Goal: Transaction & Acquisition: Purchase product/service

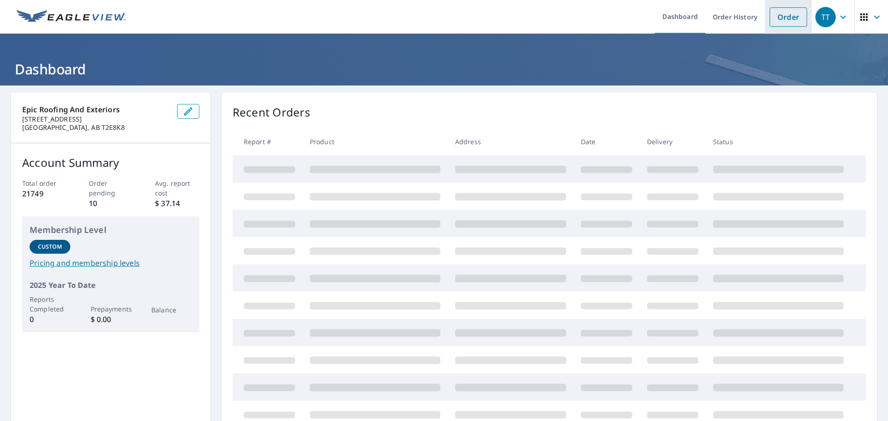
click at [778, 12] on link "Order" at bounding box center [787, 16] width 37 height 19
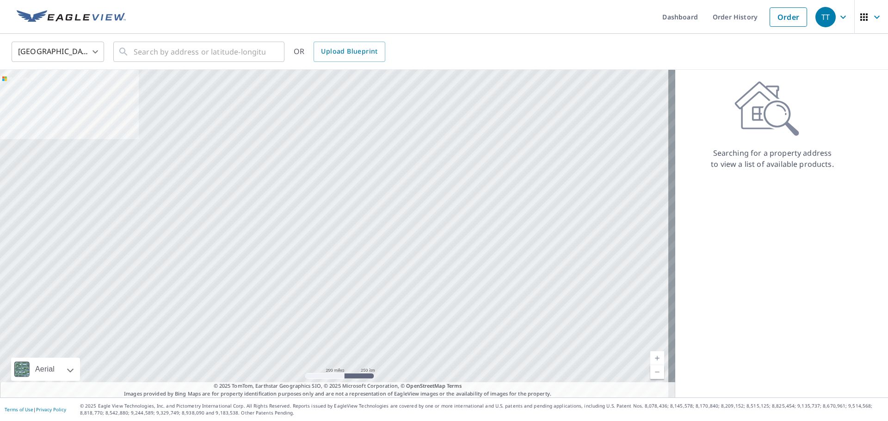
click at [81, 51] on body "TT TT Dashboard Order History Order TT United States US ​ ​ OR Upload Blueprint…" at bounding box center [444, 210] width 888 height 421
click at [31, 96] on li "[GEOGRAPHIC_DATA]" at bounding box center [58, 93] width 92 height 17
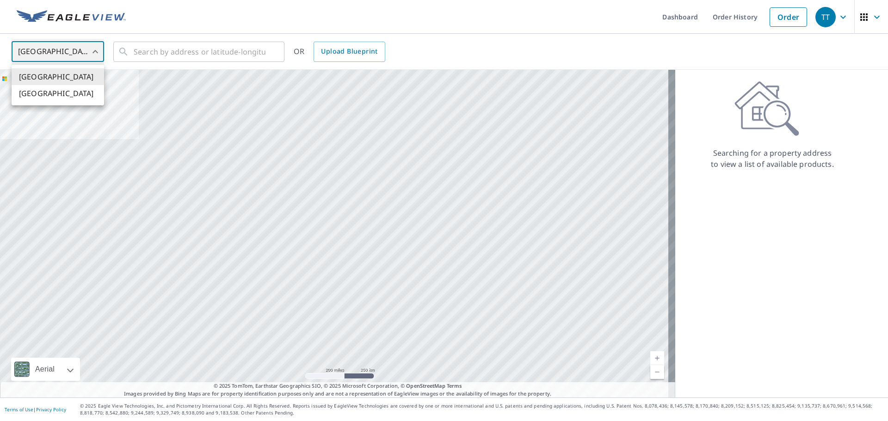
type input "CA"
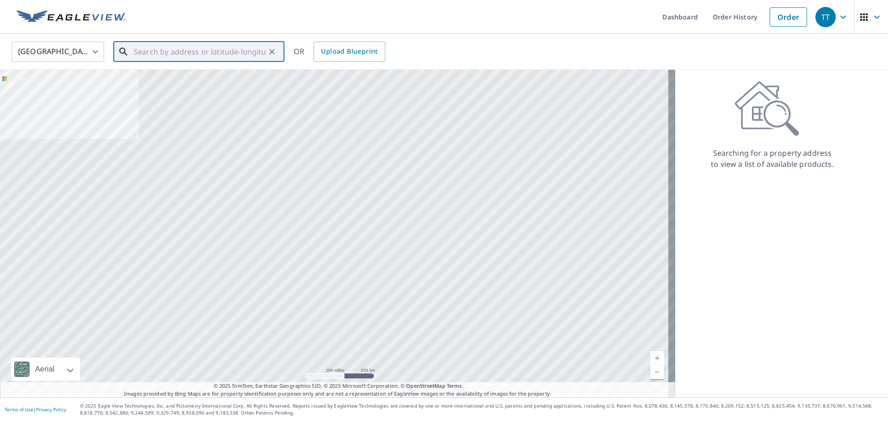
click at [155, 49] on input "text" at bounding box center [200, 52] width 132 height 26
paste input "[GEOGRAPHIC_DATA] [GEOGRAPHIC_DATA]"
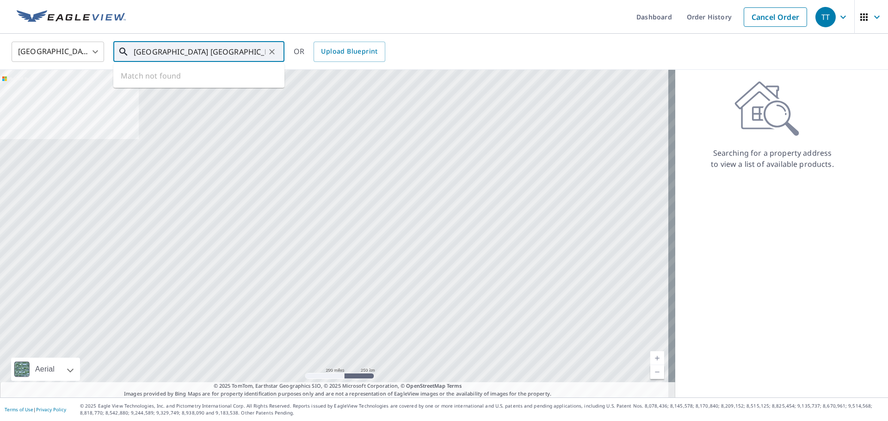
scroll to position [0, 10]
type input "[GEOGRAPHIC_DATA] [GEOGRAPHIC_DATA]"
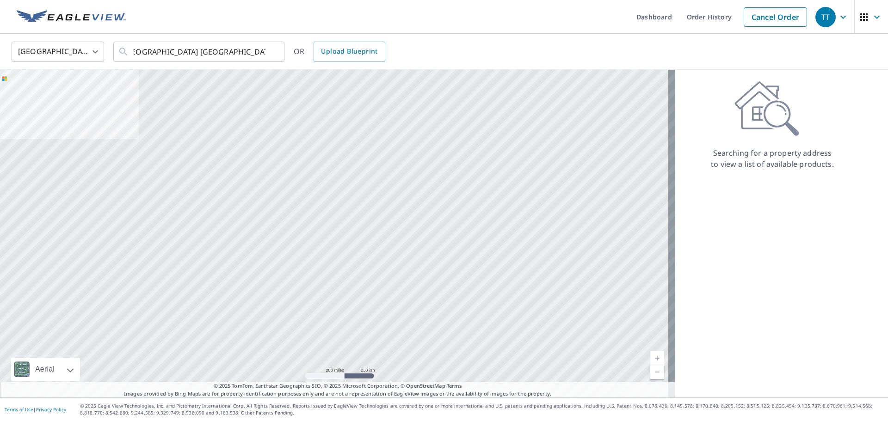
scroll to position [0, 0]
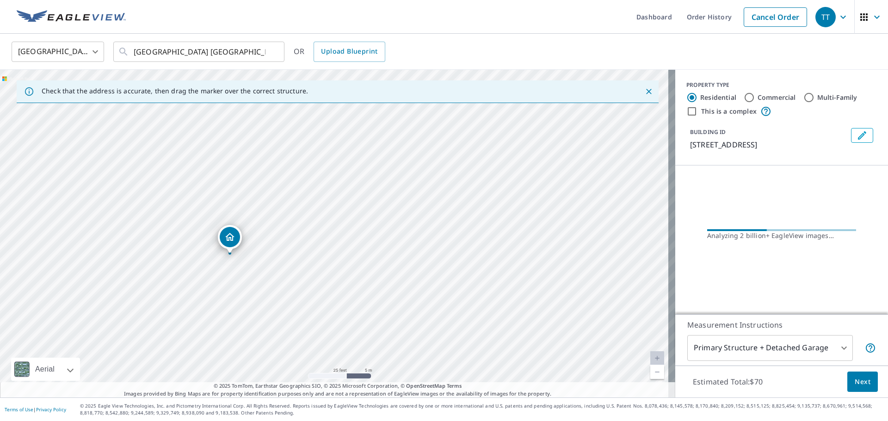
drag, startPoint x: 292, startPoint y: 290, endPoint x: 233, endPoint y: 238, distance: 78.9
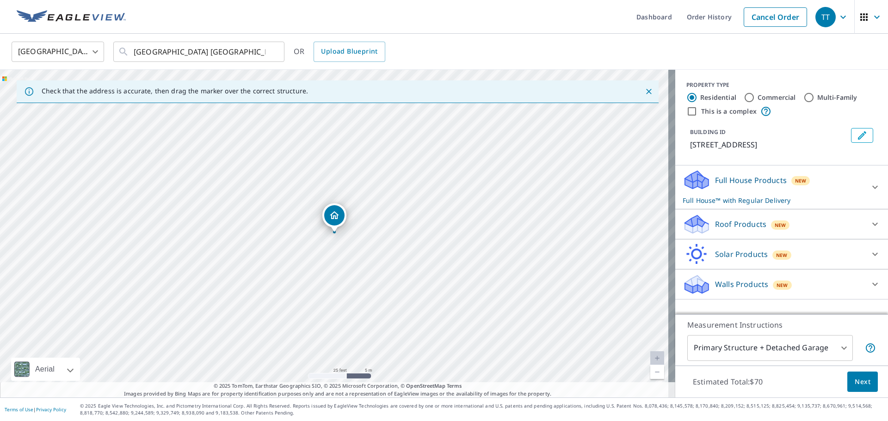
click at [715, 230] on p "Roof Products" at bounding box center [740, 224] width 51 height 11
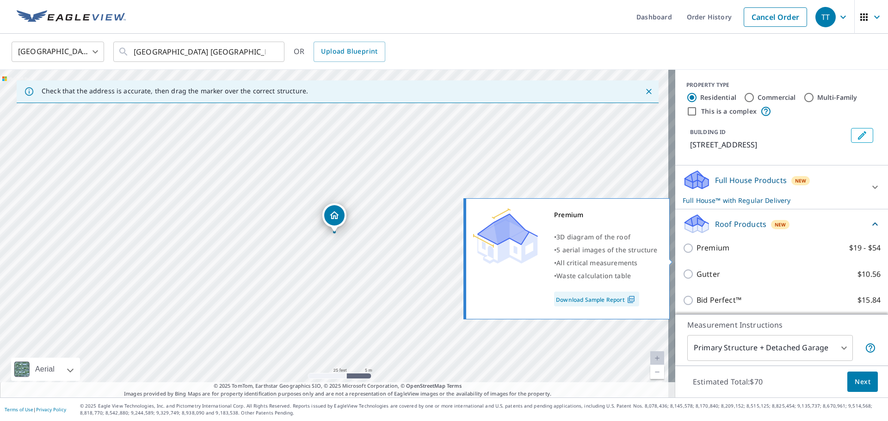
click at [682, 254] on input "Premium $19 - $54" at bounding box center [689, 248] width 14 height 11
checkbox input "true"
checkbox input "false"
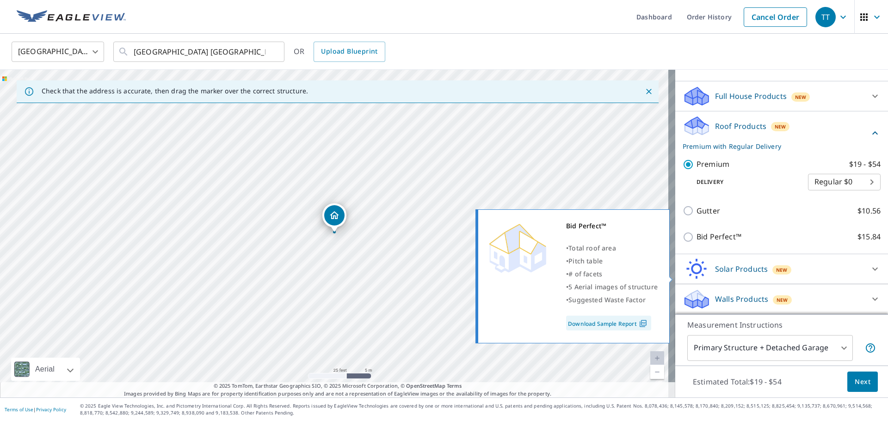
scroll to position [92, 0]
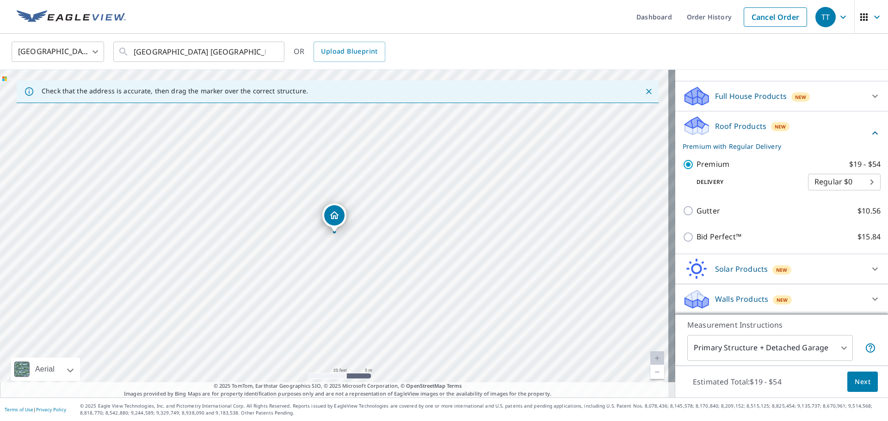
click at [854, 378] on span "Next" at bounding box center [862, 382] width 16 height 12
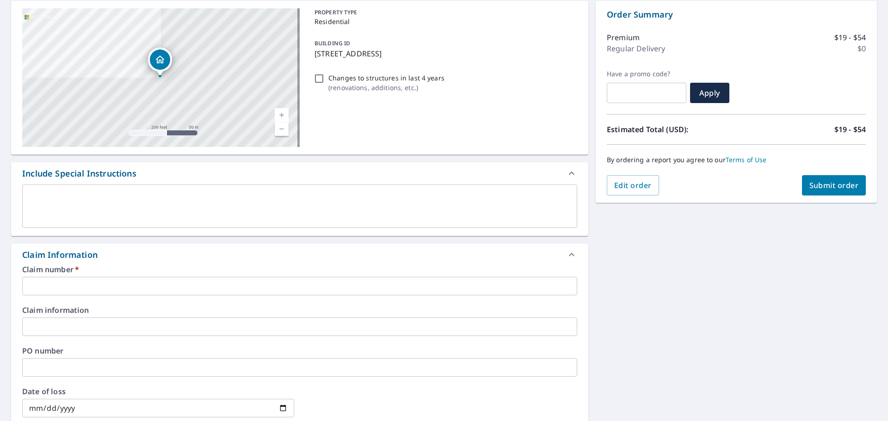
scroll to position [139, 0]
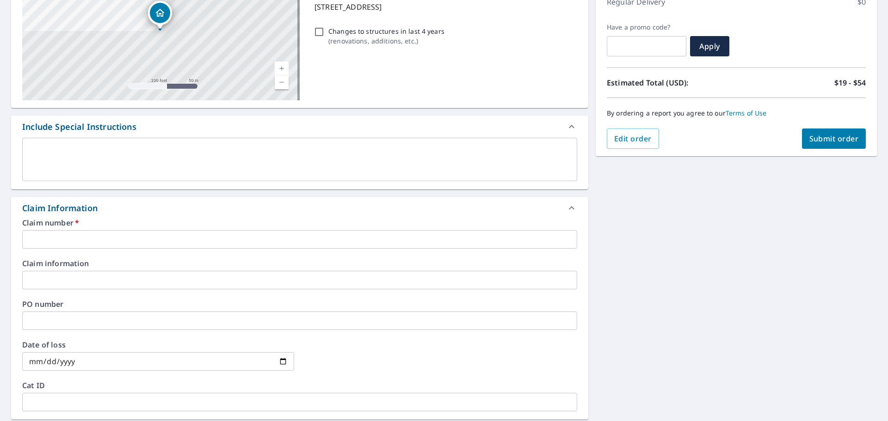
click at [75, 231] on input "text" at bounding box center [299, 239] width 555 height 18
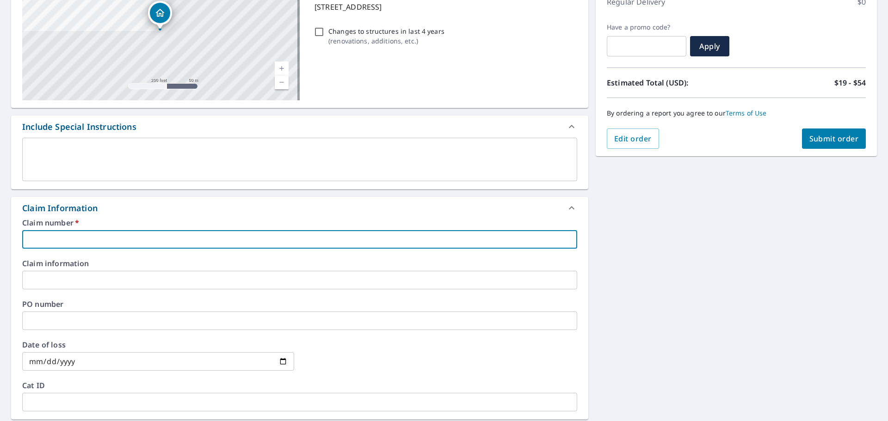
type input "2"
checkbox input "true"
type input "25"
checkbox input "true"
type input "250"
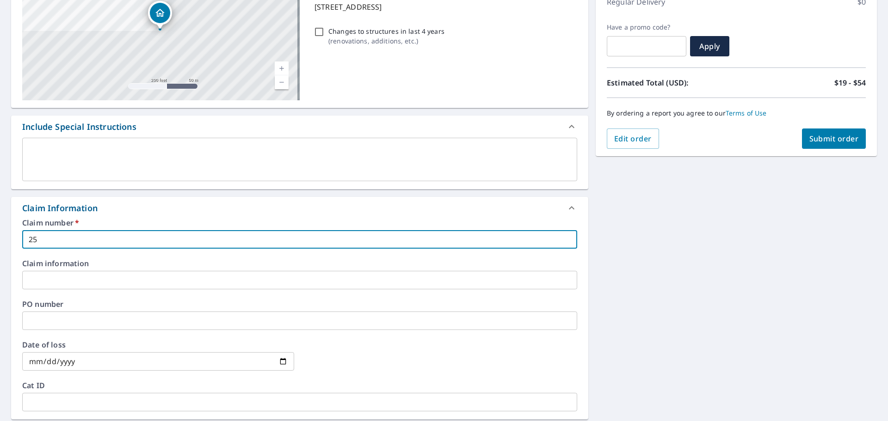
checkbox input "true"
type input "2502"
checkbox input "true"
type input "2502-"
checkbox input "true"
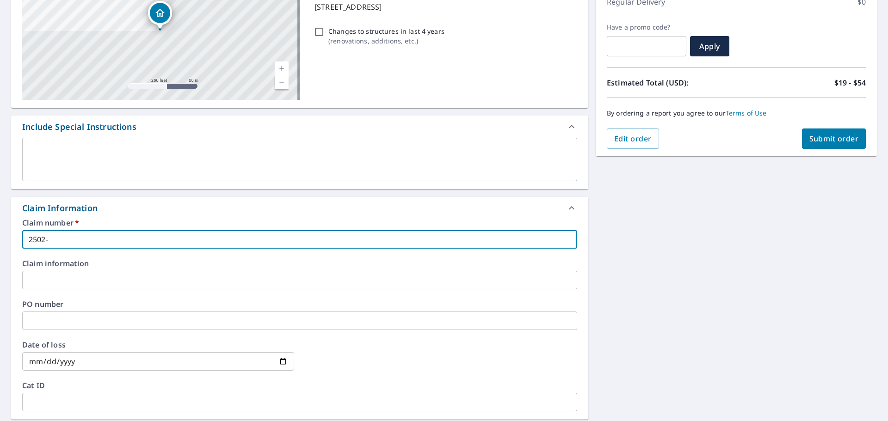
type input "2502-0"
checkbox input "true"
type input "2502-08"
checkbox input "true"
type input "2502-082"
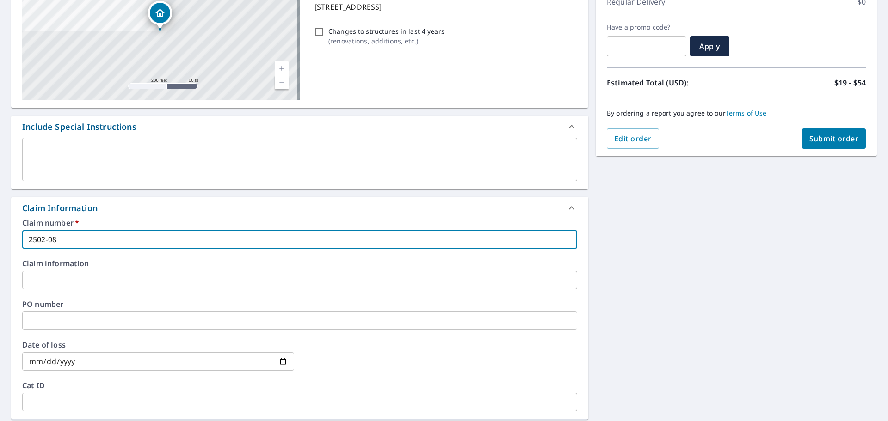
checkbox input "true"
type input "2502-0821"
checkbox input "true"
type input "2502-08218"
checkbox input "true"
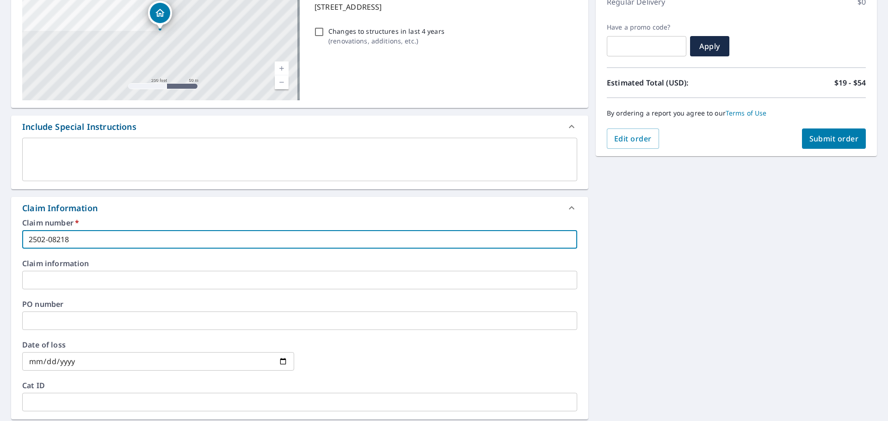
click at [63, 238] on input "2502-08218" at bounding box center [299, 239] width 555 height 18
click at [65, 240] on input "2502-08218" at bounding box center [299, 239] width 555 height 18
type input "2502-082108"
checkbox input "true"
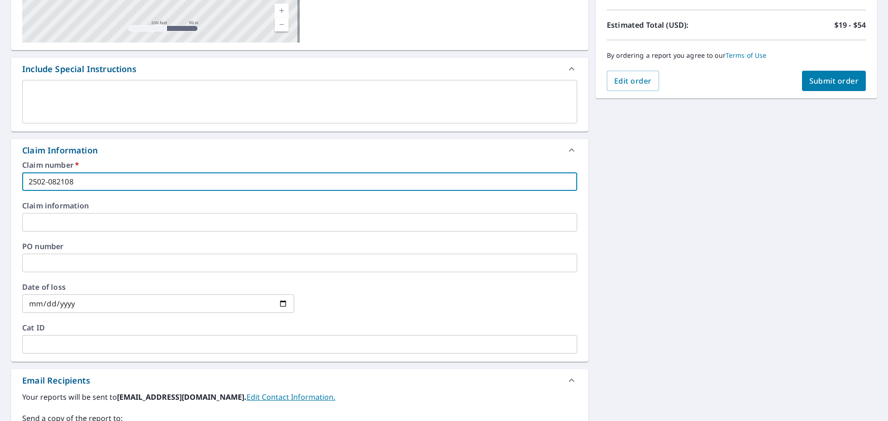
scroll to position [324, 0]
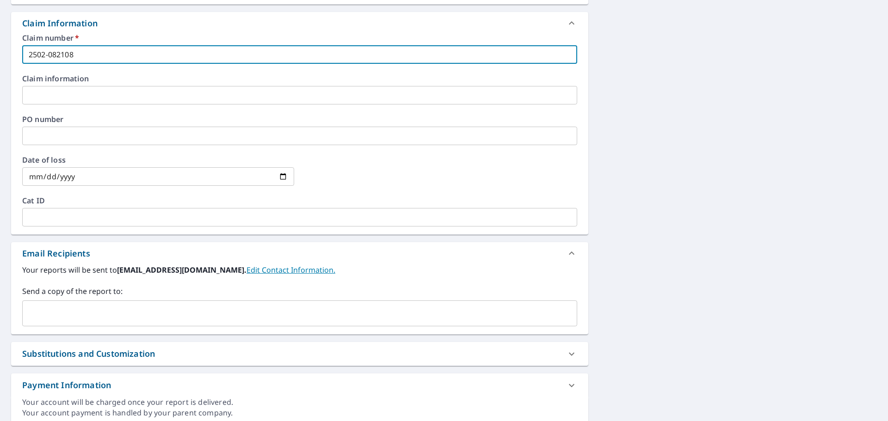
type input "2502-082108"
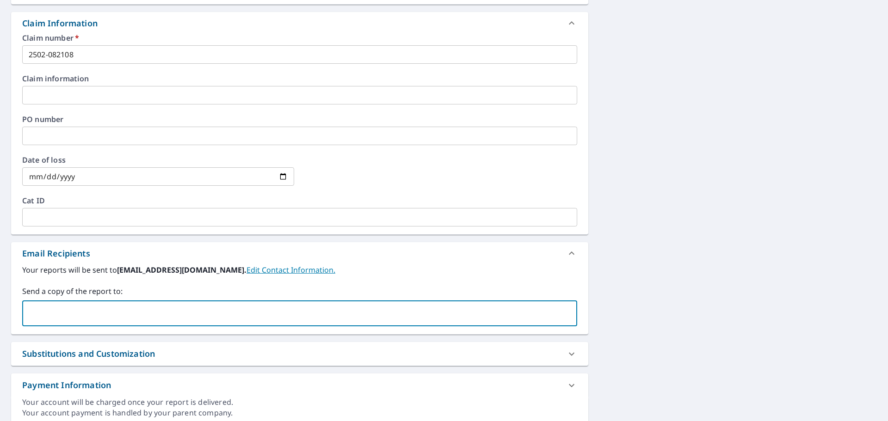
click at [55, 310] on input "text" at bounding box center [292, 314] width 533 height 18
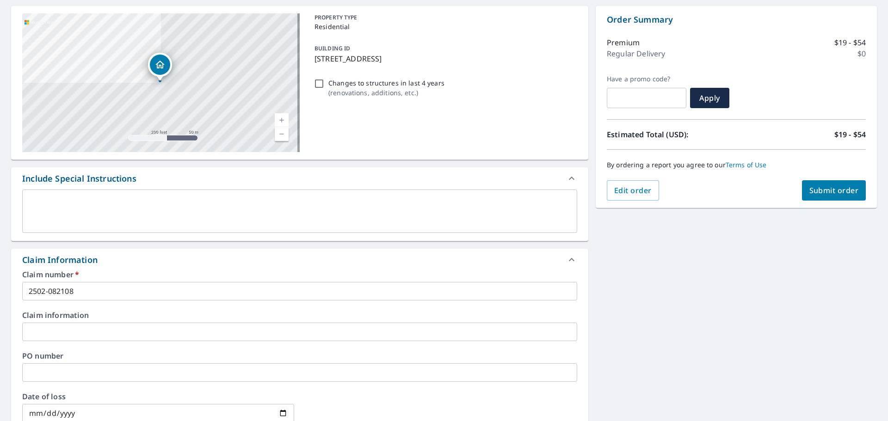
scroll to position [82, 0]
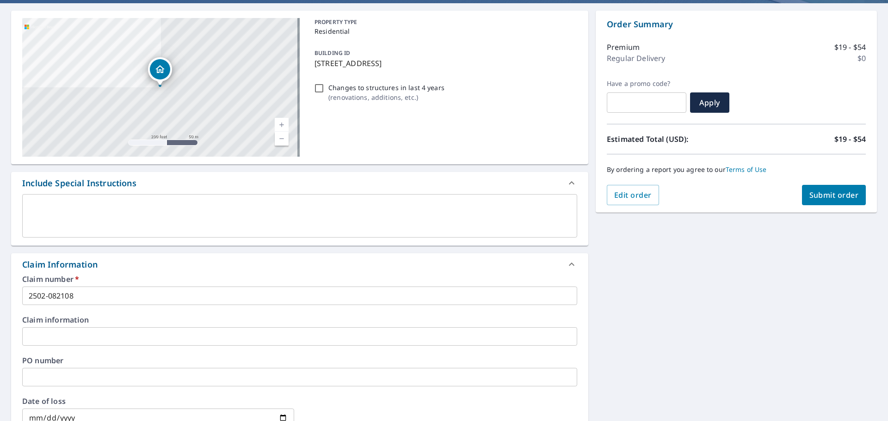
type input "[PERSON_NAME][EMAIL_ADDRESS][DOMAIN_NAME]"
click at [849, 196] on span "Submit order" at bounding box center [833, 195] width 49 height 10
checkbox input "true"
